Goal: Task Accomplishment & Management: Use online tool/utility

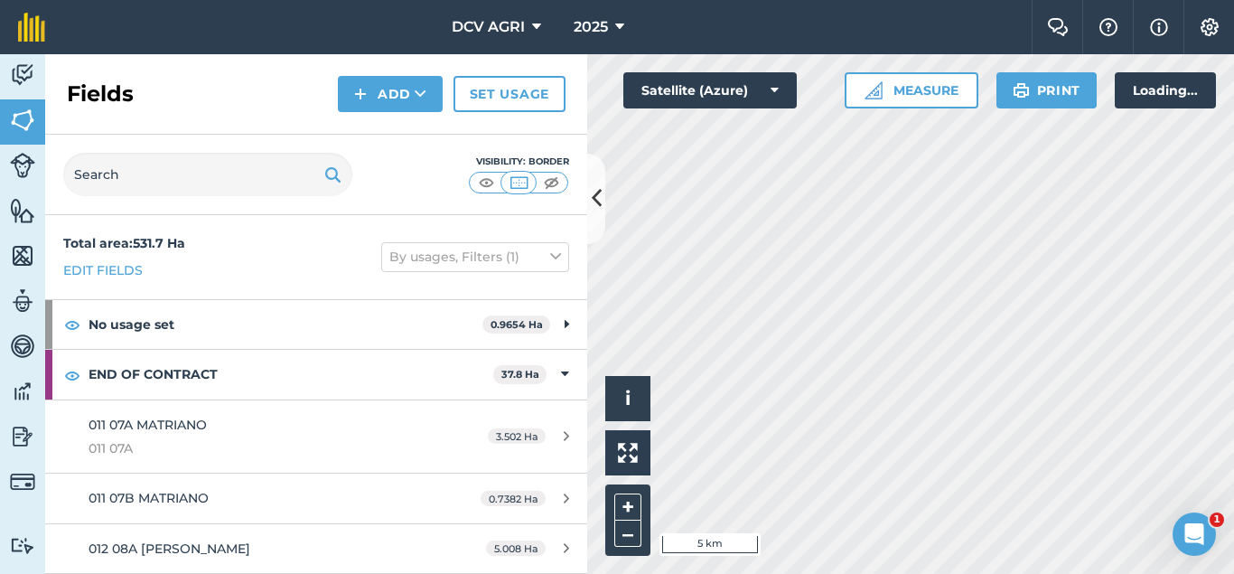
click at [594, 216] on button at bounding box center [596, 199] width 18 height 90
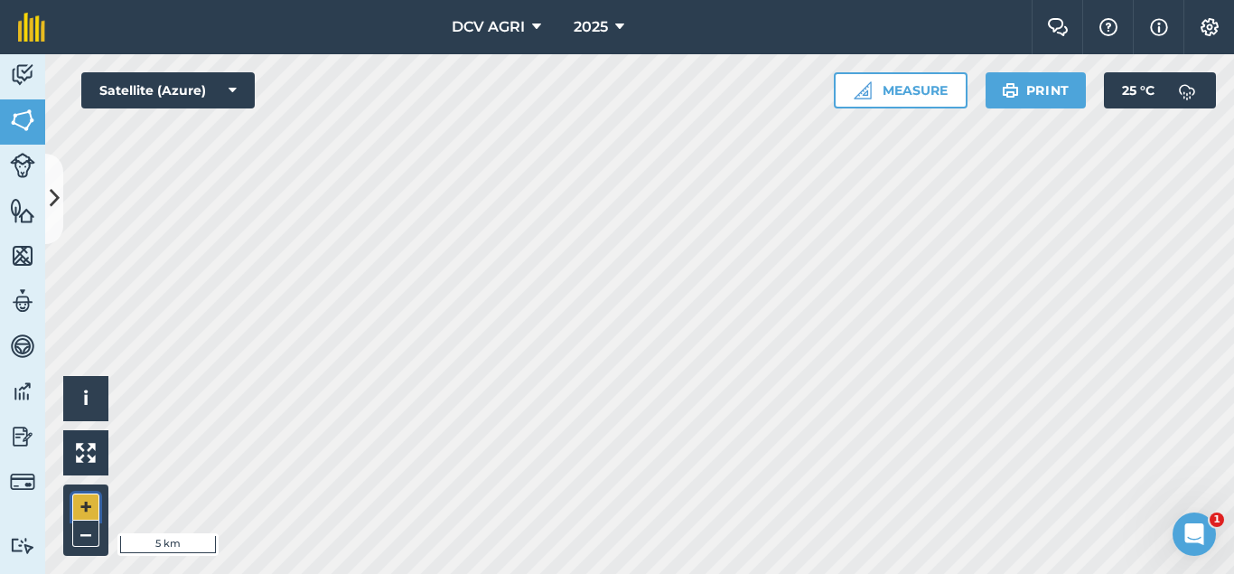
click at [83, 505] on button "+" at bounding box center [85, 506] width 27 height 27
click at [79, 511] on button "+" at bounding box center [85, 506] width 27 height 27
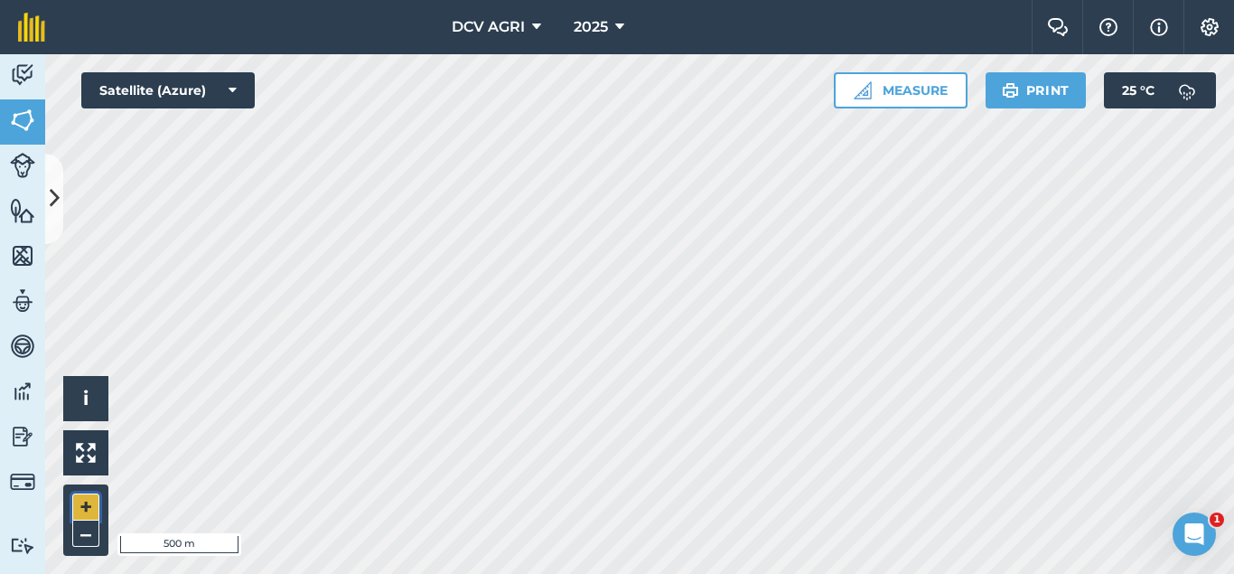
click at [79, 511] on button "+" at bounding box center [85, 506] width 27 height 27
click at [89, 510] on button "+" at bounding box center [85, 506] width 27 height 27
drag, startPoint x: 99, startPoint y: 528, endPoint x: 76, endPoint y: 548, distance: 31.4
click at [76, 548] on div "+ –" at bounding box center [85, 519] width 45 height 71
click at [84, 533] on button "–" at bounding box center [85, 533] width 27 height 26
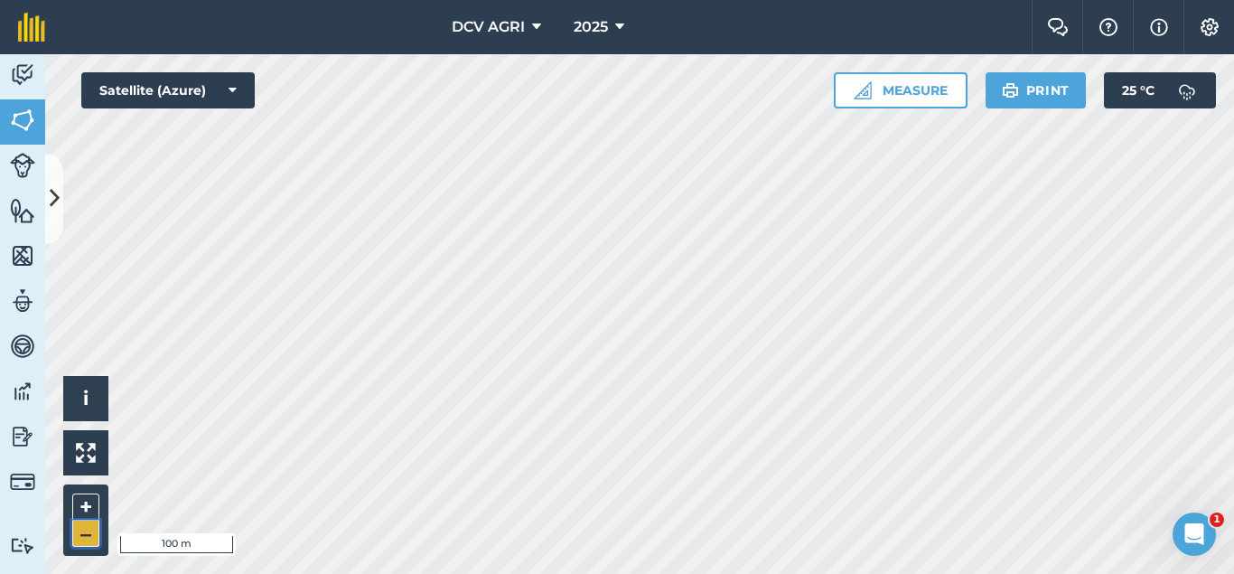
click at [84, 533] on button "–" at bounding box center [85, 533] width 27 height 26
click at [78, 514] on button "+" at bounding box center [85, 506] width 27 height 27
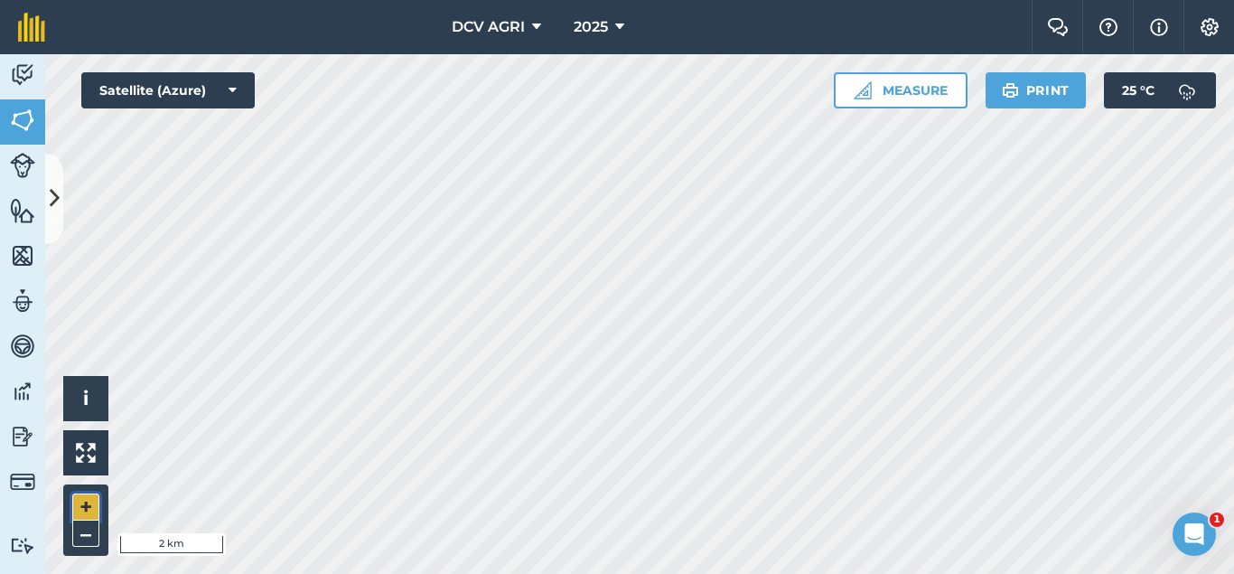
click at [78, 514] on button "+" at bounding box center [85, 506] width 27 height 27
click at [89, 510] on button "+" at bounding box center [85, 506] width 27 height 27
click at [90, 535] on button "–" at bounding box center [85, 533] width 27 height 26
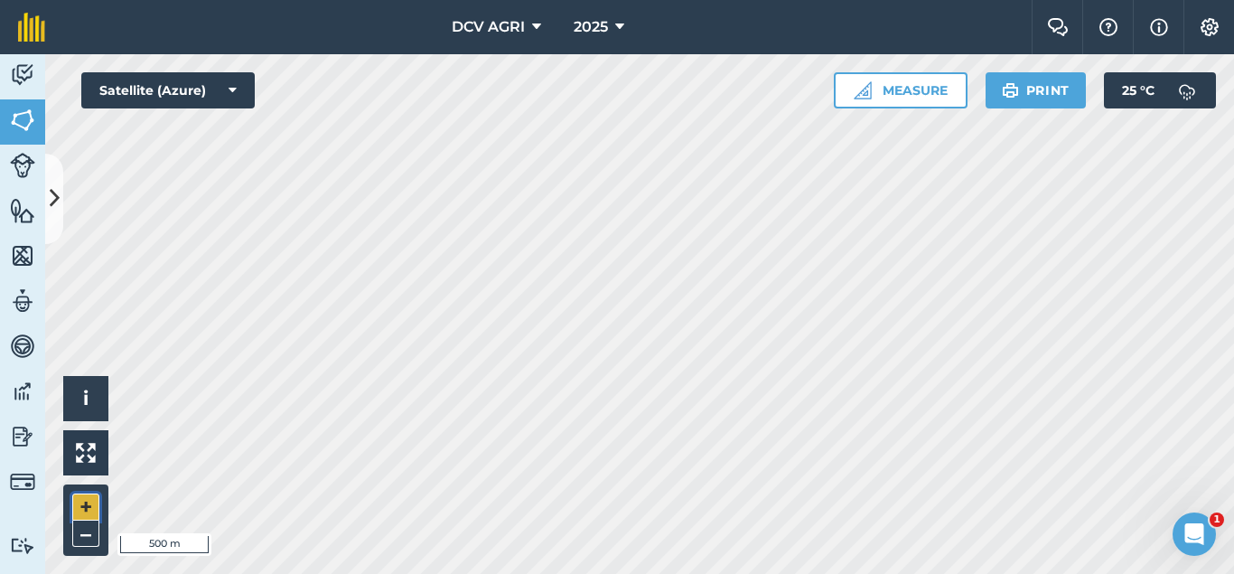
click at [86, 501] on button "+" at bounding box center [85, 506] width 27 height 27
click at [87, 529] on button "–" at bounding box center [85, 533] width 27 height 26
click at [87, 503] on button "+" at bounding box center [85, 506] width 27 height 27
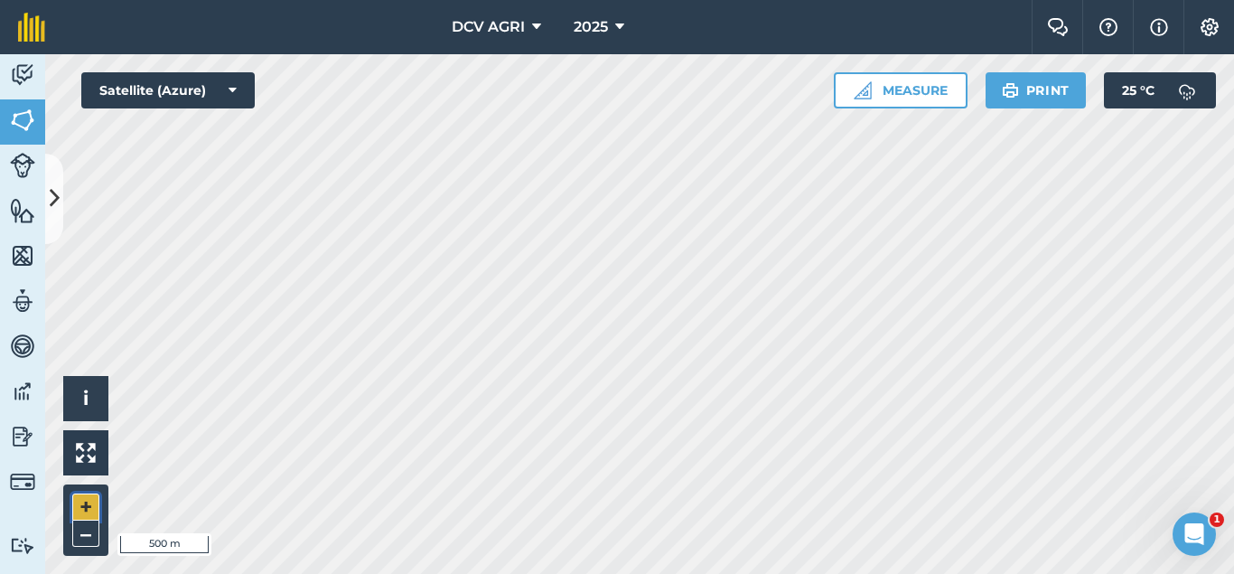
click at [87, 503] on button "+" at bounding box center [85, 506] width 27 height 27
click at [89, 505] on button "+" at bounding box center [85, 506] width 27 height 27
click at [82, 540] on button "–" at bounding box center [85, 533] width 27 height 26
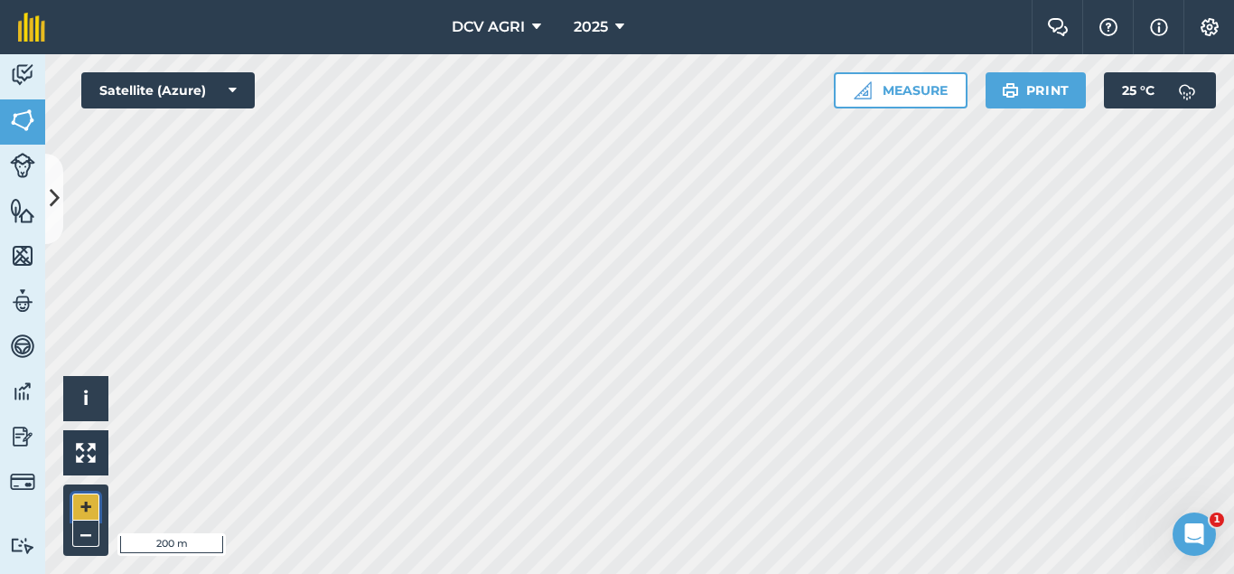
click at [79, 499] on button "+" at bounding box center [85, 506] width 27 height 27
click at [92, 536] on button "–" at bounding box center [85, 533] width 27 height 26
click at [94, 530] on button "–" at bounding box center [85, 533] width 27 height 26
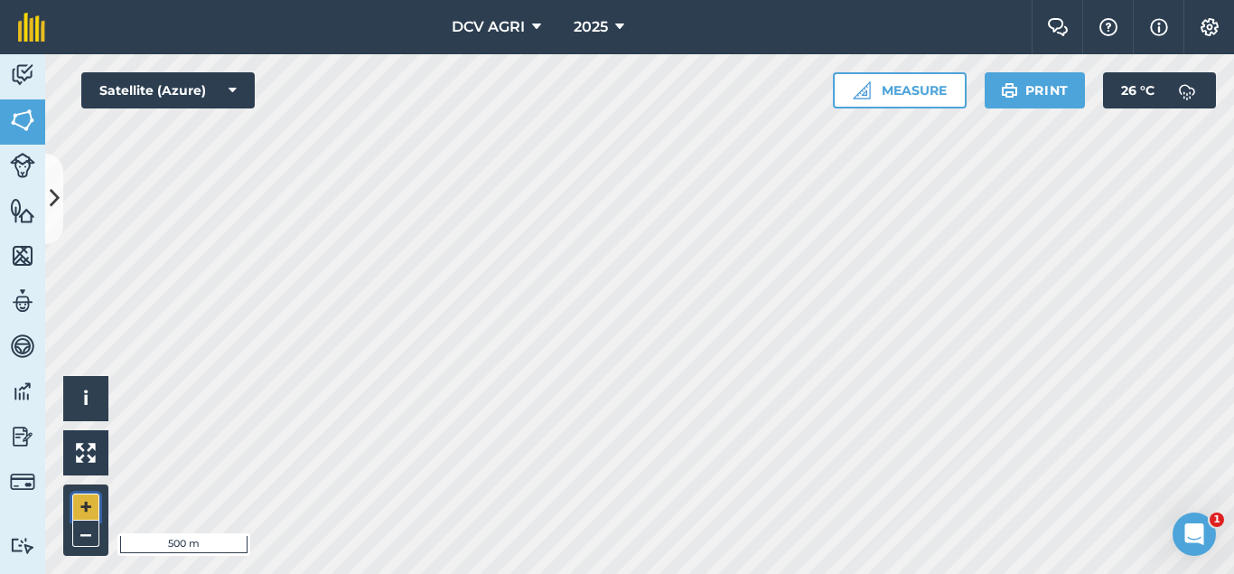
click at [83, 501] on button "+" at bounding box center [85, 506] width 27 height 27
click at [81, 539] on button "–" at bounding box center [85, 533] width 27 height 26
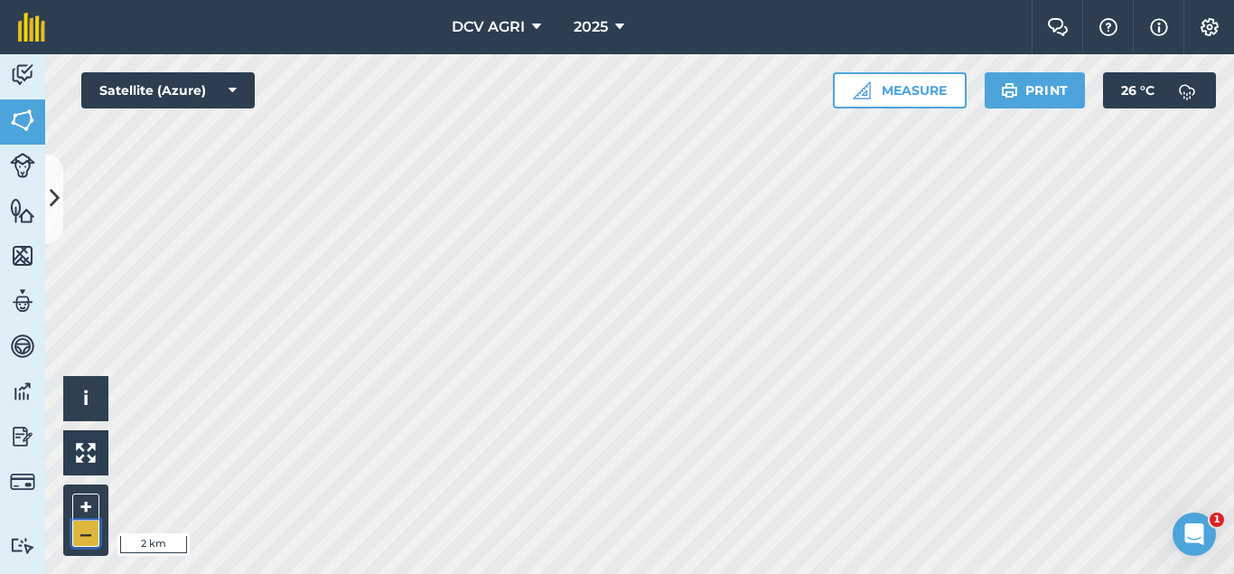
click at [81, 539] on button "–" at bounding box center [85, 533] width 27 height 26
click at [75, 505] on button "+" at bounding box center [85, 506] width 27 height 27
click at [85, 500] on button "+" at bounding box center [85, 506] width 27 height 27
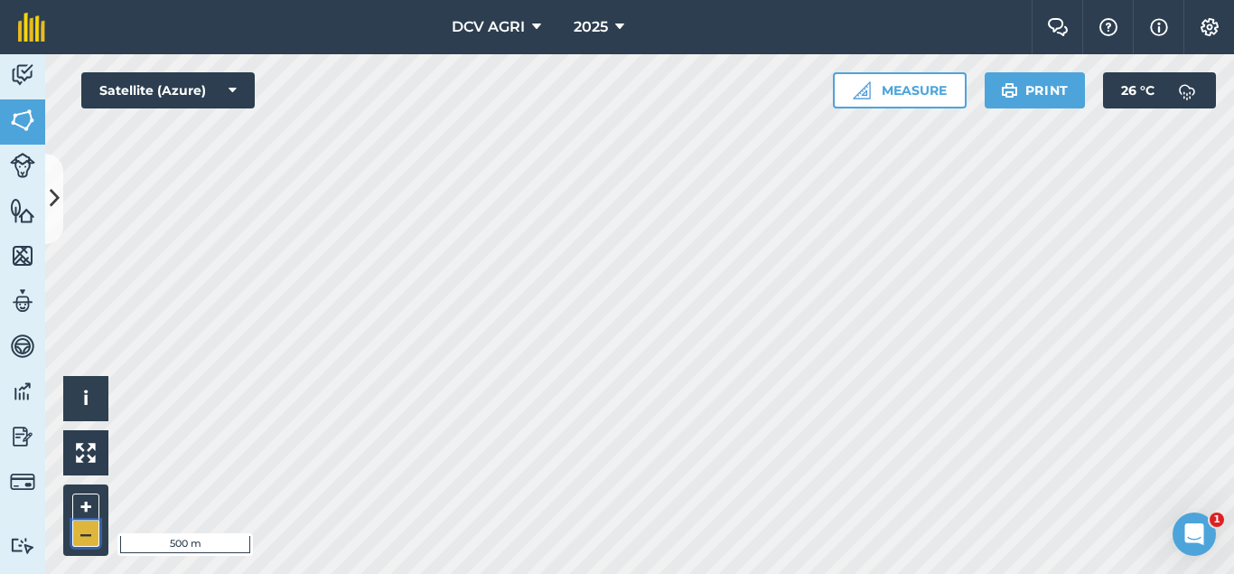
click at [82, 530] on button "–" at bounding box center [85, 533] width 27 height 26
click at [84, 528] on button "–" at bounding box center [85, 533] width 27 height 26
click at [238, 90] on button "Satellite (Azure)" at bounding box center [167, 90] width 173 height 36
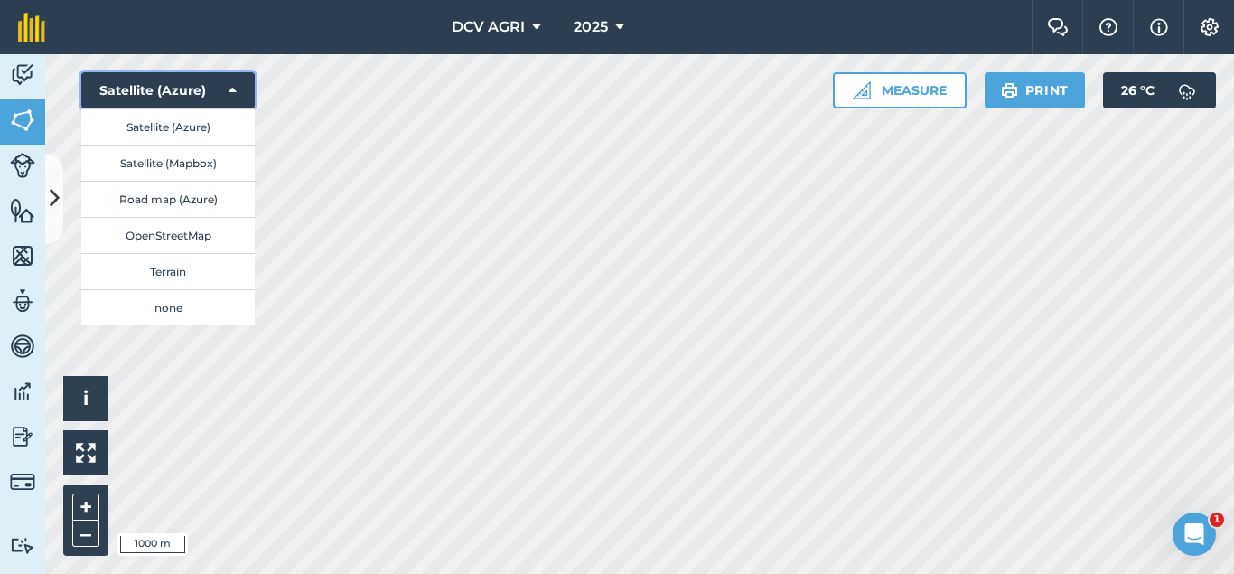
click at [238, 90] on button "Satellite (Azure)" at bounding box center [167, 90] width 173 height 36
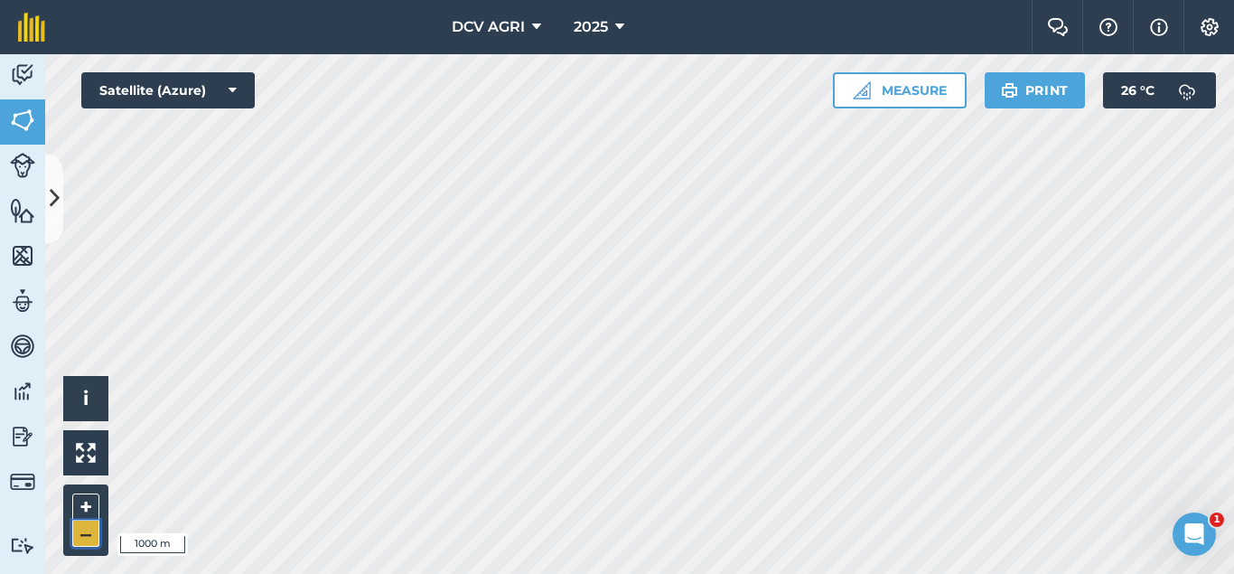
click at [80, 534] on button "–" at bounding box center [85, 533] width 27 height 26
